Goal: Task Accomplishment & Management: Use online tool/utility

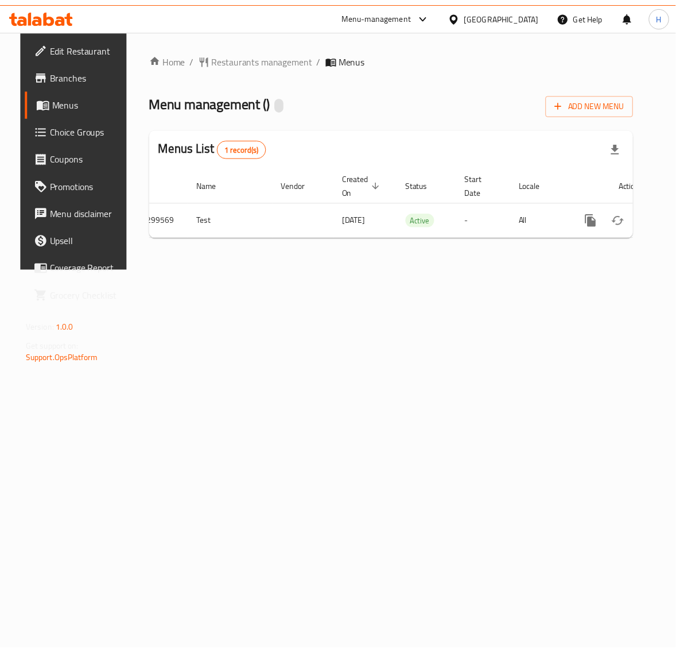
scroll to position [0, 43]
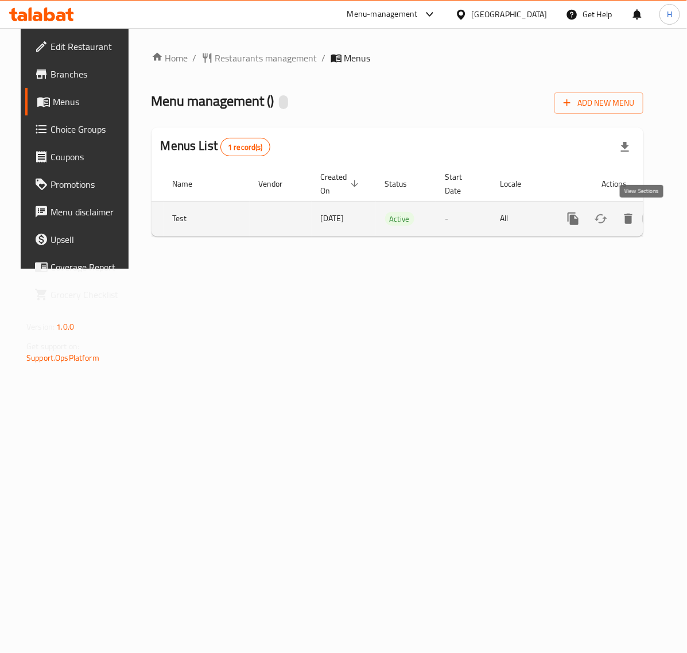
click at [649, 222] on link "enhanced table" at bounding box center [656, 219] width 28 height 28
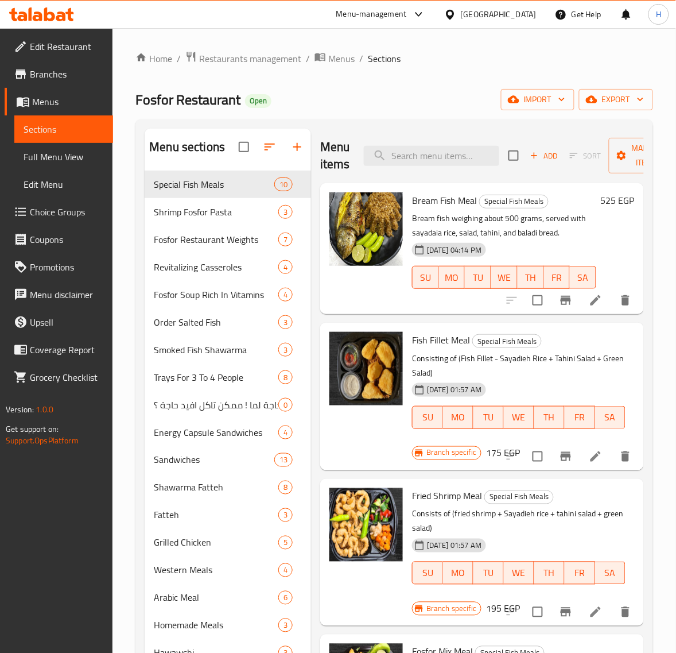
click at [49, 75] on span "Branches" at bounding box center [67, 74] width 74 height 14
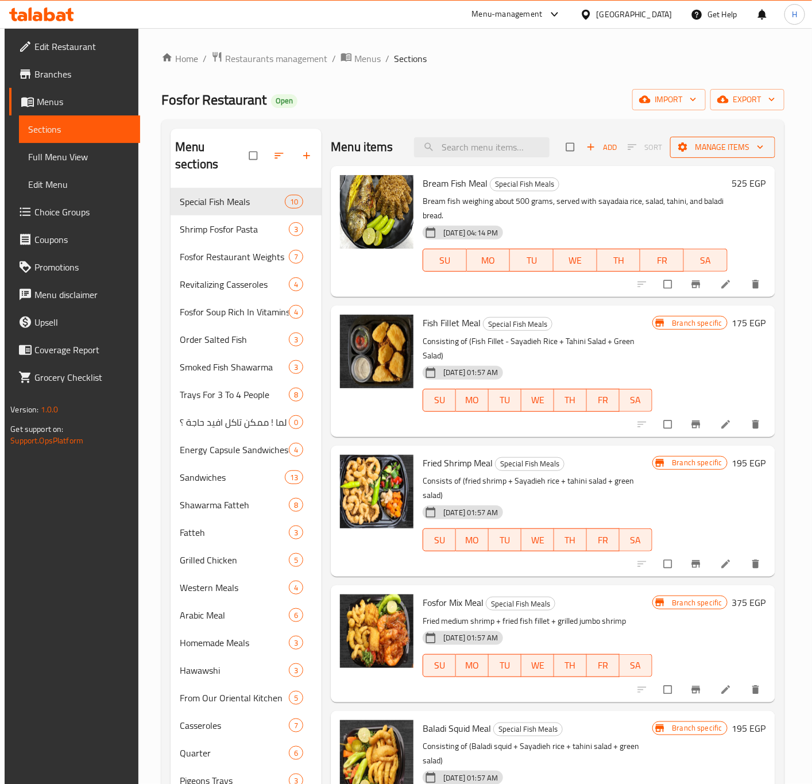
click at [687, 149] on span "Manage items" at bounding box center [722, 147] width 87 height 14
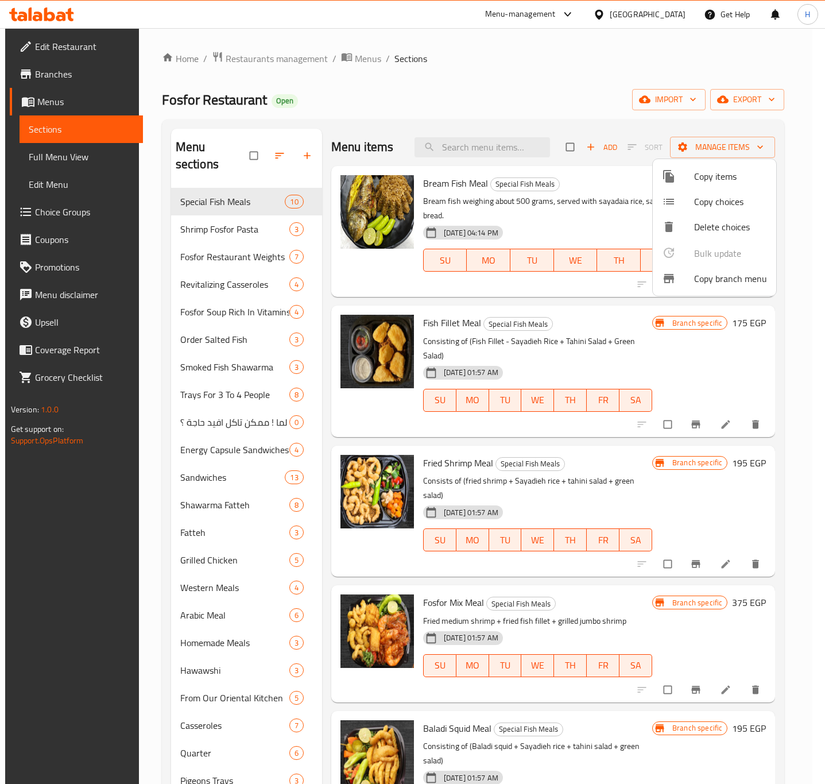
click at [687, 281] on span "Copy branch menu" at bounding box center [730, 279] width 73 height 14
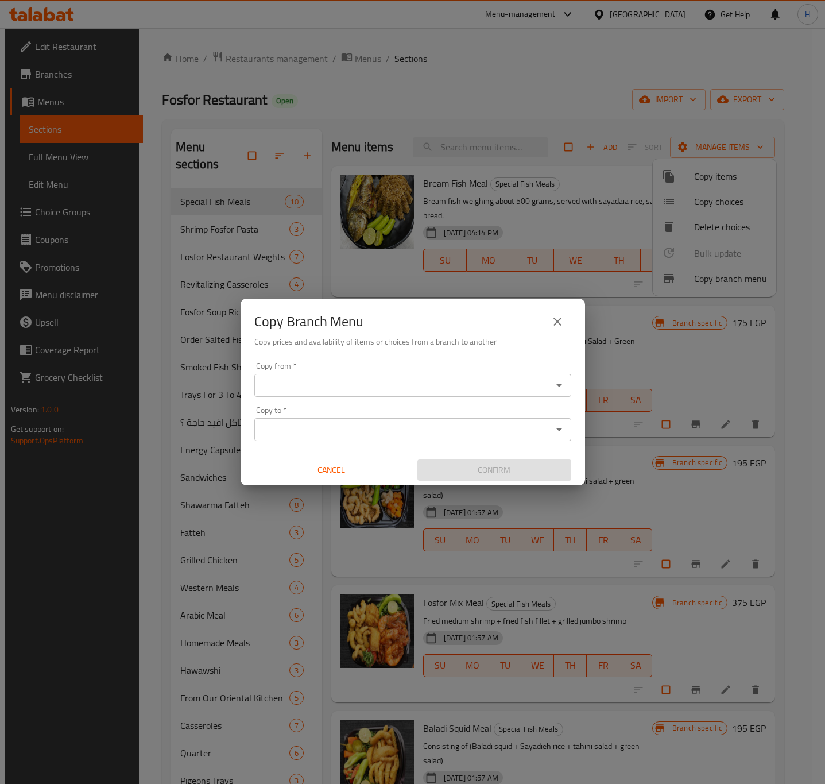
click at [498, 391] on input "Copy from   *" at bounding box center [403, 385] width 291 height 16
click at [522, 392] on input "Copy from   *" at bounding box center [403, 385] width 291 height 16
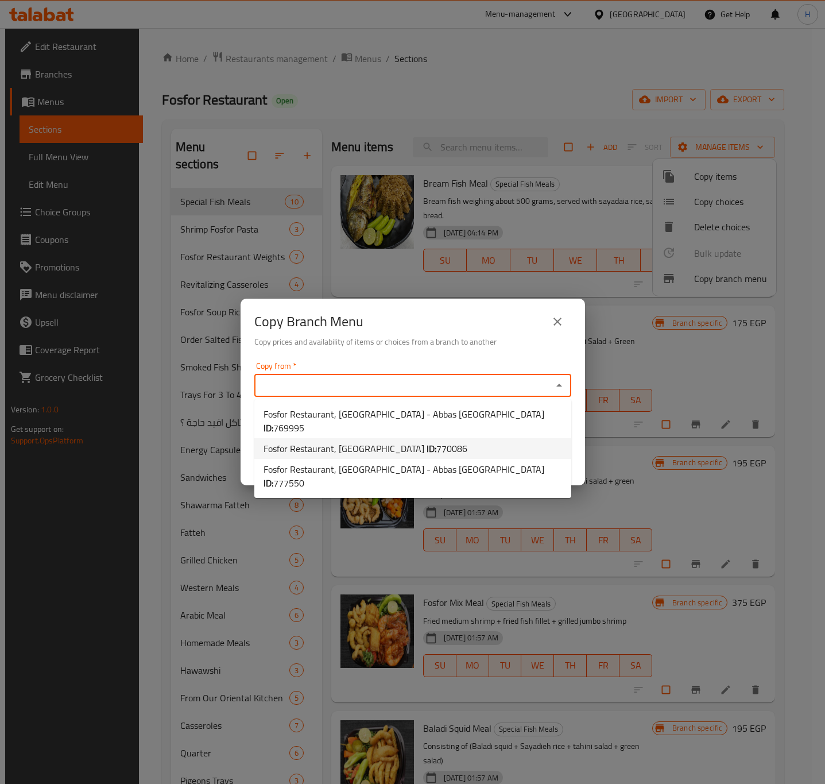
click at [498, 438] on li "Fosfor Restaurant, Alkhanka ID: 770086" at bounding box center [412, 448] width 317 height 21
type input "Fosfor Restaurant, Alkhanka"
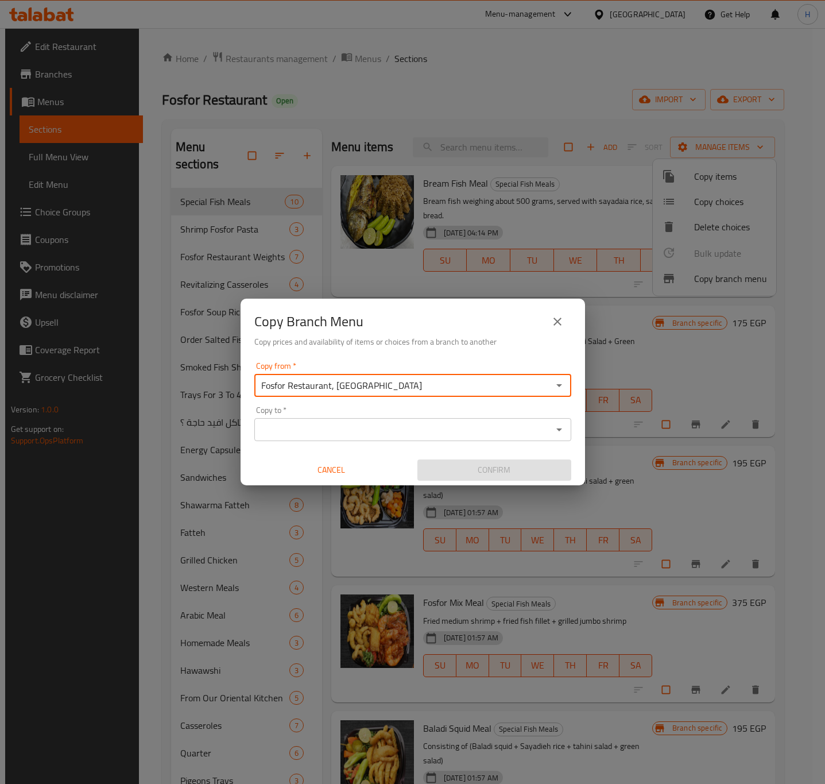
click at [503, 427] on input "Copy to   *" at bounding box center [403, 429] width 291 height 16
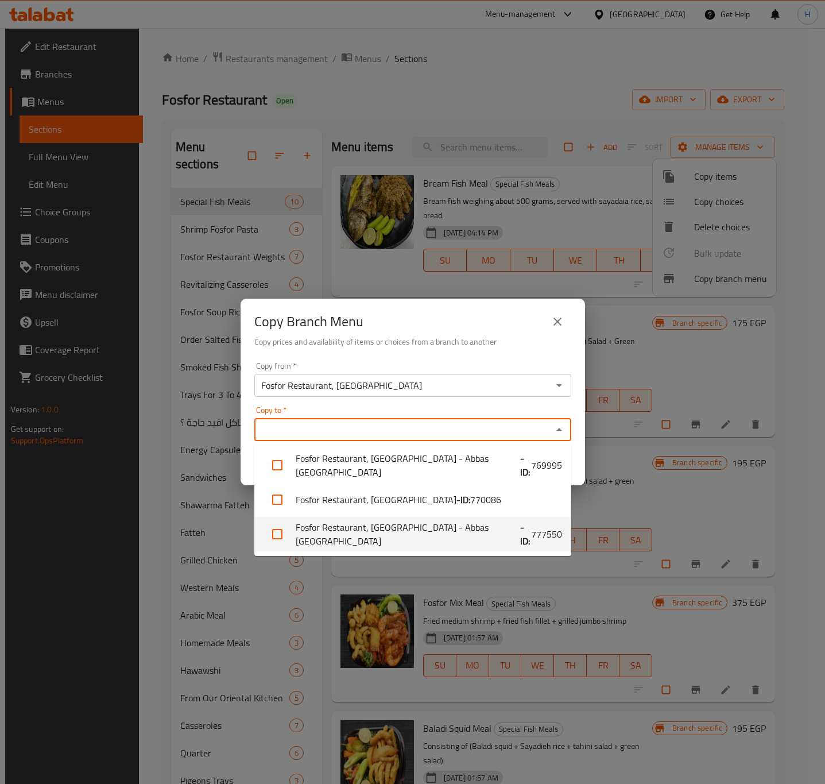
click at [532, 524] on li "Fosfor Restaurant, Nasr City - Abbas El Akkad - ID: 777550" at bounding box center [412, 534] width 317 height 34
checkbox input "true"
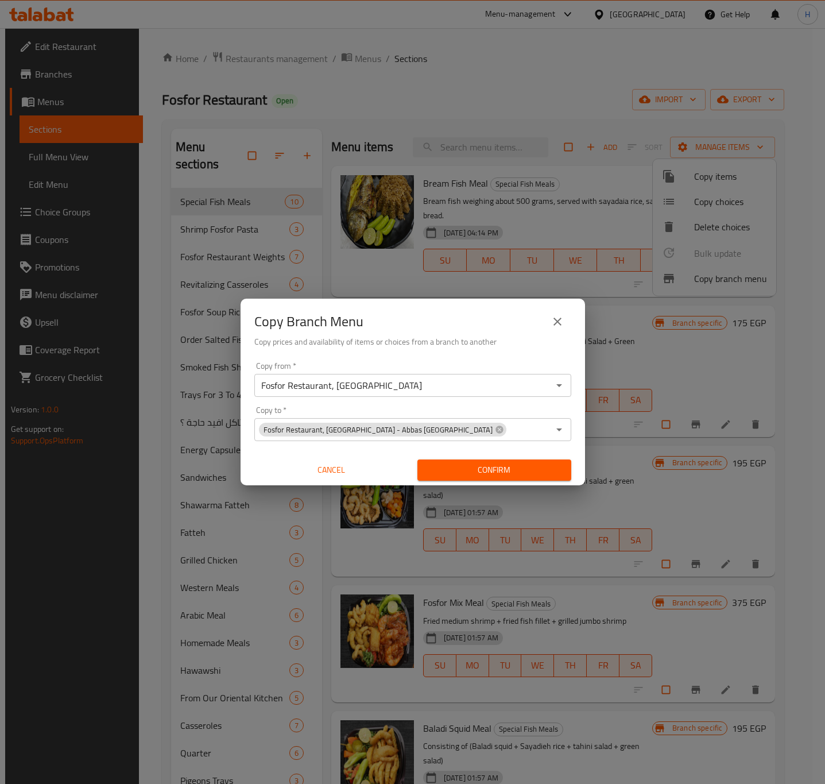
click at [579, 408] on div "Copy from   * Fosfor Restaurant, Alkhanka Copy from * Copy to   * Fosfor Restau…" at bounding box center [413, 421] width 344 height 128
click at [544, 474] on span "Confirm" at bounding box center [494, 470] width 135 height 14
